Goal: Information Seeking & Learning: Learn about a topic

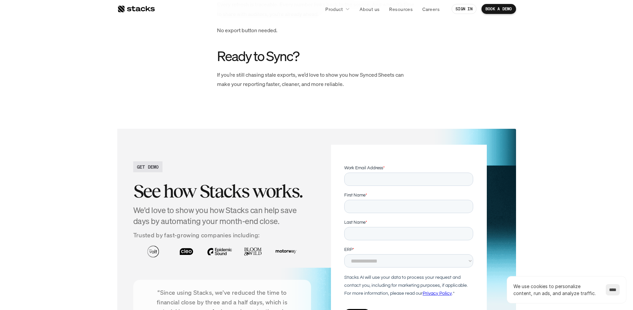
scroll to position [1235, 0]
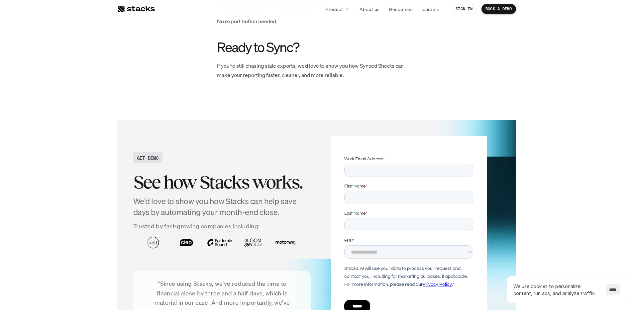
click at [263, 189] on h2 "See how Stacks works." at bounding box center [222, 182] width 178 height 21
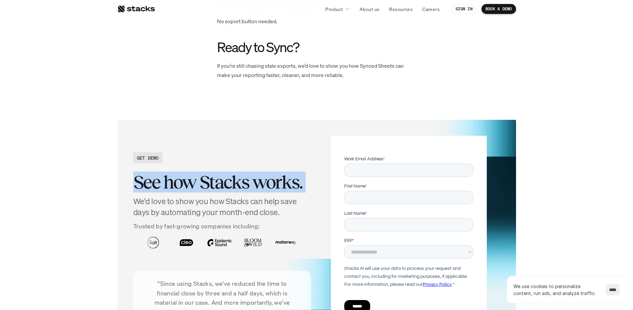
click at [263, 189] on h2 "See how Stacks works." at bounding box center [222, 182] width 178 height 21
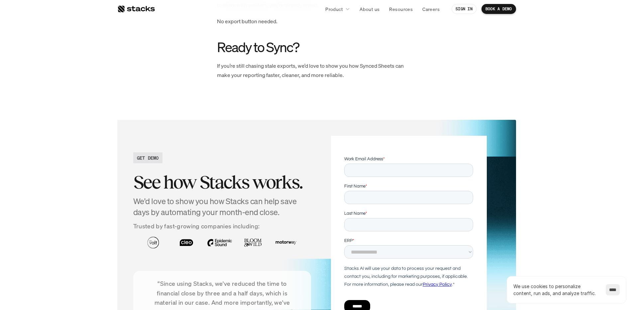
click at [259, 205] on h4 "We'd love to show you how Stacks can help save days by automating your month-en…" at bounding box center [222, 207] width 178 height 22
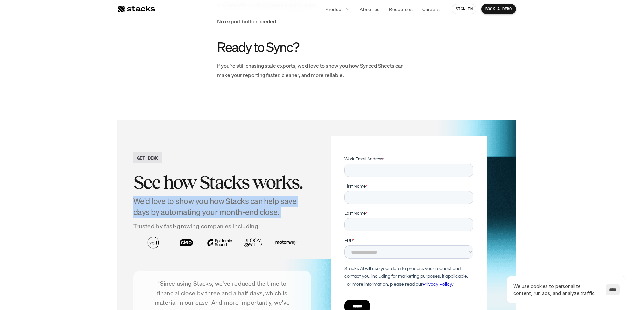
click at [259, 205] on h4 "We'd love to show you how Stacks can help save days by automating your month-en…" at bounding box center [222, 207] width 178 height 22
click at [265, 179] on h2 "See how Stacks works." at bounding box center [222, 182] width 178 height 21
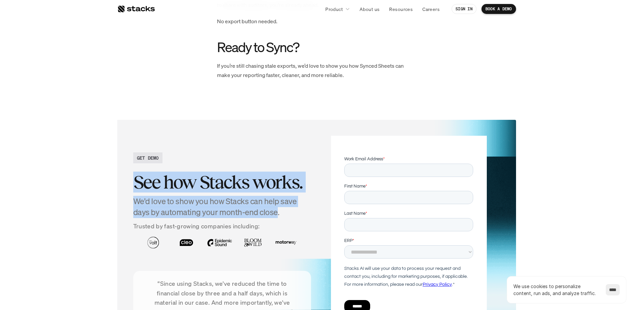
drag, startPoint x: 263, startPoint y: 165, endPoint x: 293, endPoint y: 214, distance: 58.2
click at [293, 214] on div "GET DEMO See how Stacks works. We'd love to show you how Stacks can help save d…" at bounding box center [222, 249] width 178 height 193
click at [293, 214] on h4 "We'd love to show you how Stacks can help save days by automating your month-en…" at bounding box center [222, 207] width 178 height 22
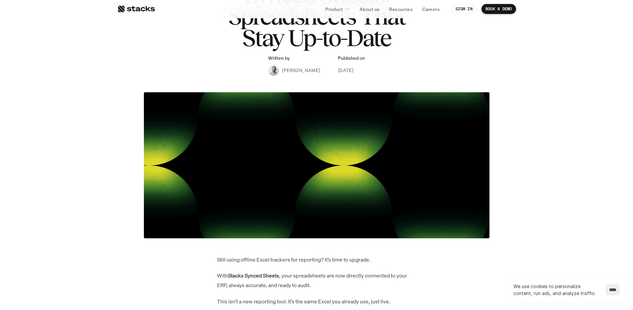
scroll to position [0, 0]
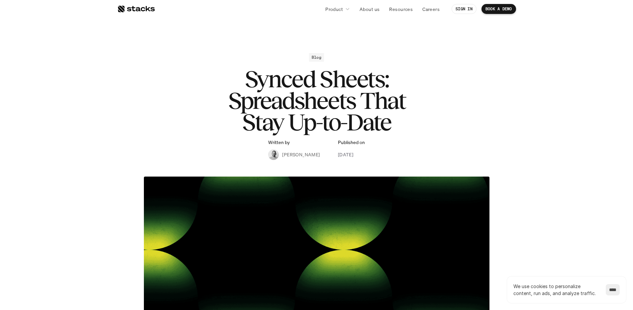
click at [394, 117] on h1 "Synced Sheets: Spreadsheets That Stay Up-to-Date" at bounding box center [317, 100] width 266 height 64
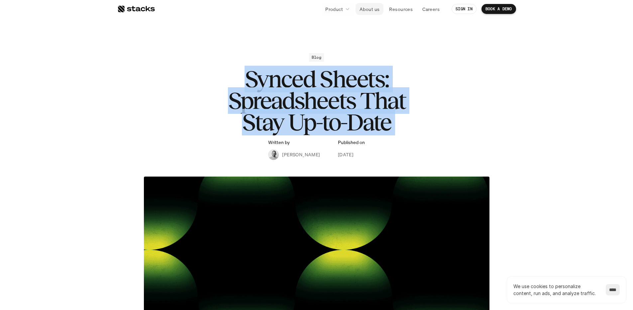
click at [372, 12] on p "About us" at bounding box center [370, 9] width 20 height 7
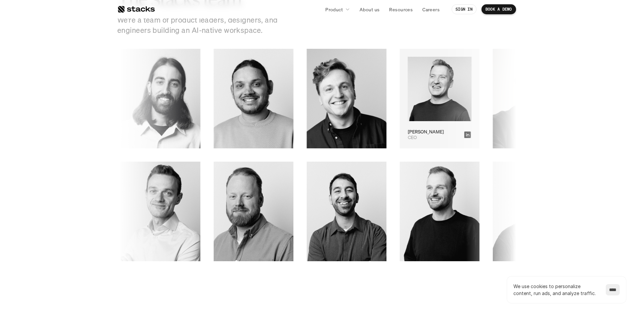
scroll to position [935, 0]
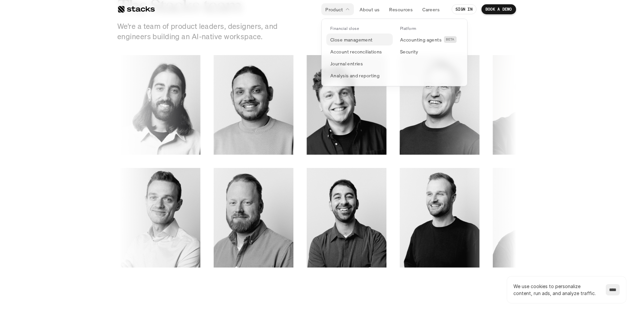
click at [339, 36] on p "Close management" at bounding box center [351, 39] width 43 height 7
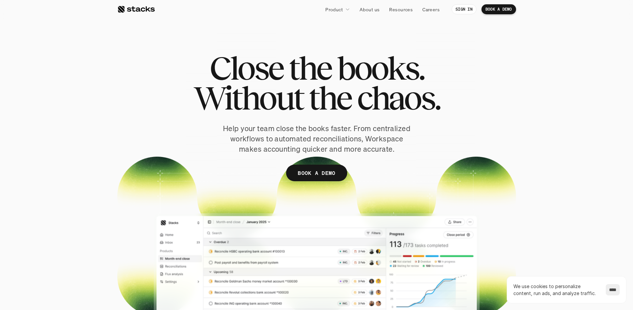
click at [323, 94] on span "the" at bounding box center [330, 98] width 43 height 30
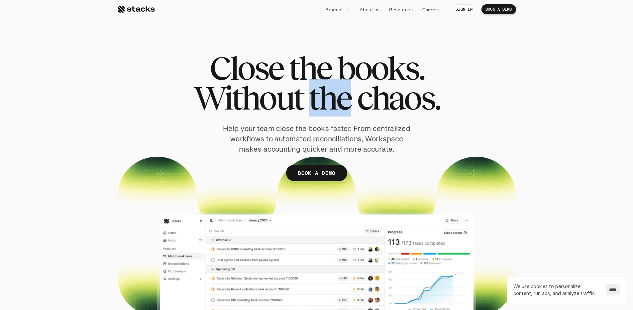
click at [323, 94] on span "the" at bounding box center [330, 98] width 43 height 30
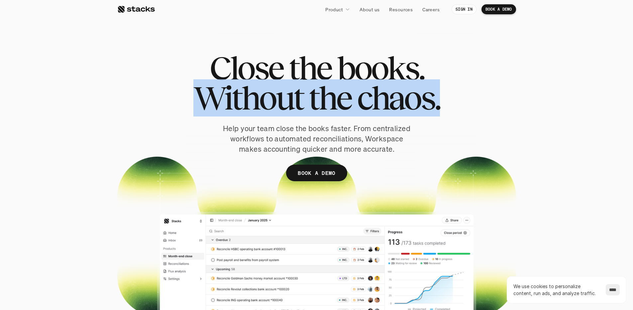
click at [323, 94] on span "the" at bounding box center [330, 98] width 43 height 30
click at [361, 88] on span "chaos." at bounding box center [398, 98] width 83 height 30
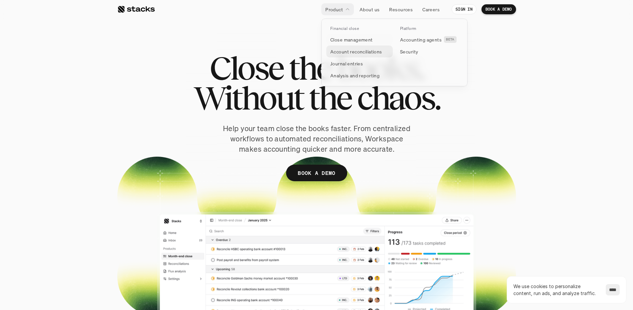
click at [341, 52] on p "Account reconciliations" at bounding box center [356, 51] width 52 height 7
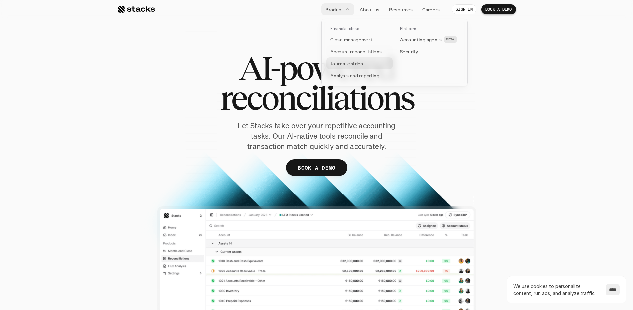
click at [347, 64] on p "Journal entries" at bounding box center [346, 63] width 33 height 7
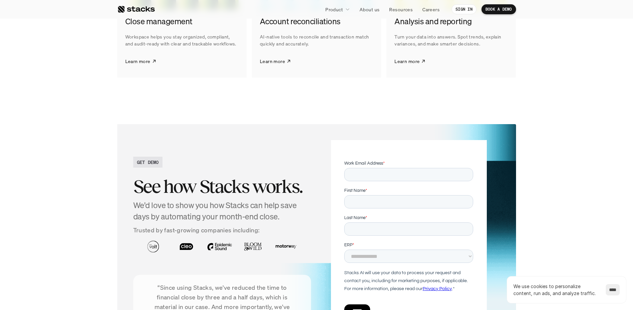
scroll to position [1182, 0]
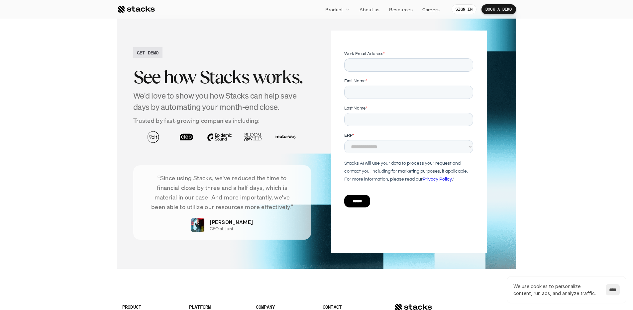
click at [522, 147] on section "GET DEMO See how Stacks works. We'd love to show you how Stacks can help save d…" at bounding box center [316, 141] width 633 height 281
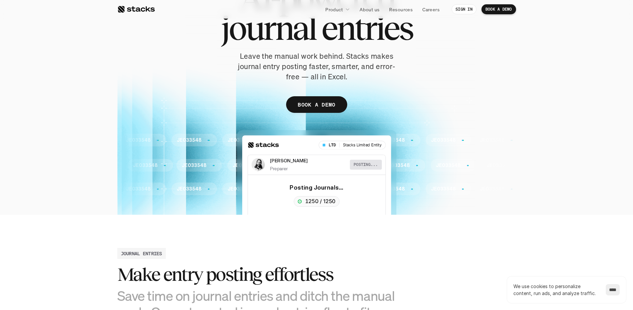
scroll to position [0, 0]
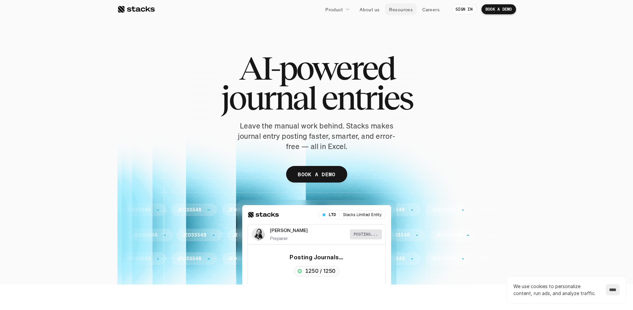
click at [403, 8] on p "Resources" at bounding box center [401, 9] width 24 height 7
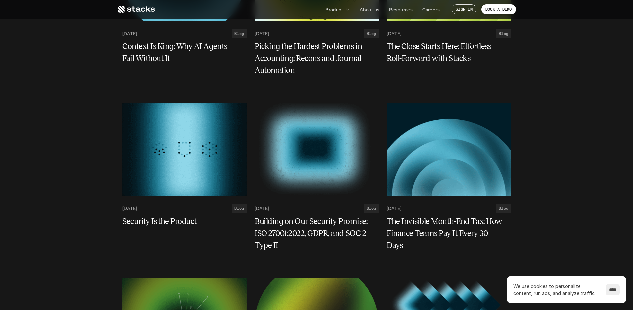
scroll to position [6, 0]
